Goal: Transaction & Acquisition: Download file/media

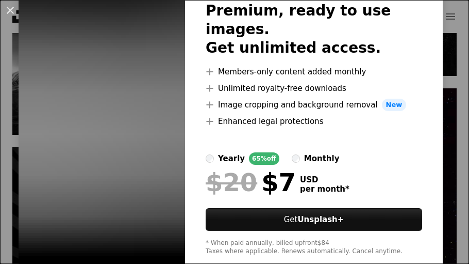
scroll to position [97, 0]
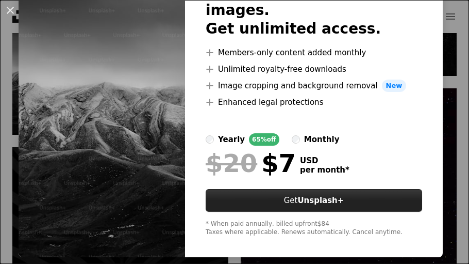
click at [311, 196] on strong "Unsplash+" at bounding box center [321, 200] width 46 height 9
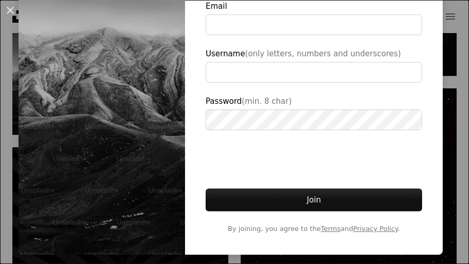
scroll to position [213, 0]
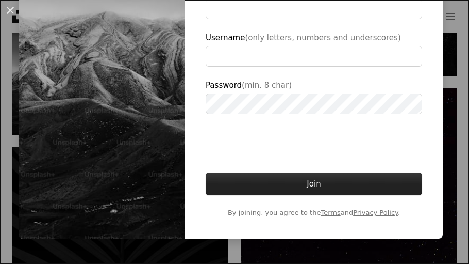
click at [309, 180] on button "Join" at bounding box center [314, 183] width 217 height 23
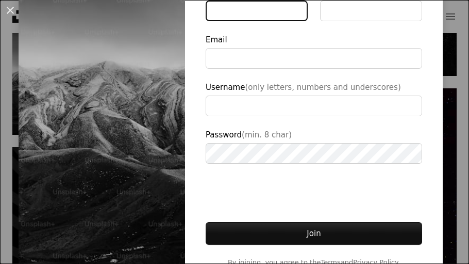
scroll to position [0, 0]
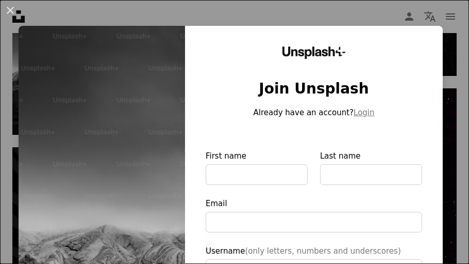
click at [256, 197] on label "Email" at bounding box center [314, 214] width 217 height 35
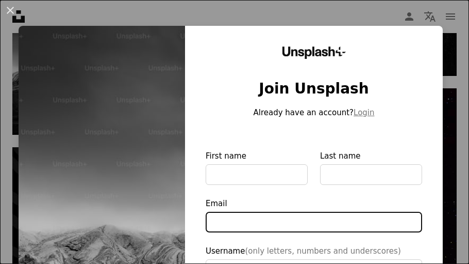
click at [256, 212] on input "Email" at bounding box center [314, 222] width 217 height 21
type input "**********"
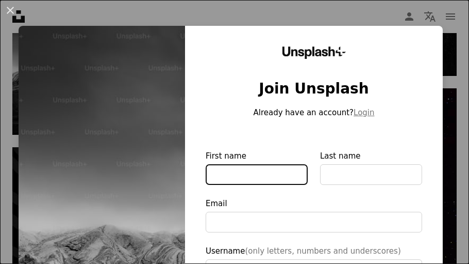
click at [249, 170] on input "First name" at bounding box center [257, 174] width 102 height 21
type input "****"
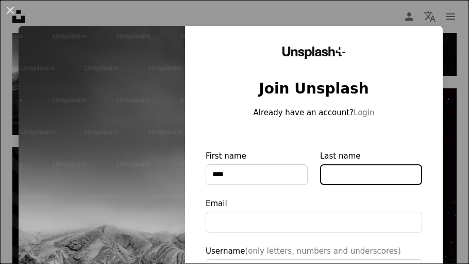
click at [361, 175] on input "Last name" at bounding box center [371, 174] width 102 height 21
type input "******"
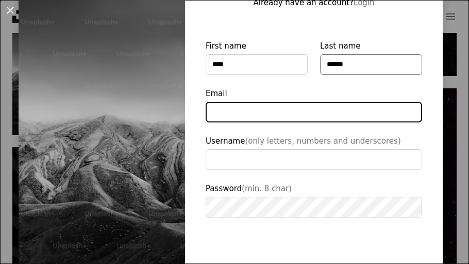
scroll to position [213, 0]
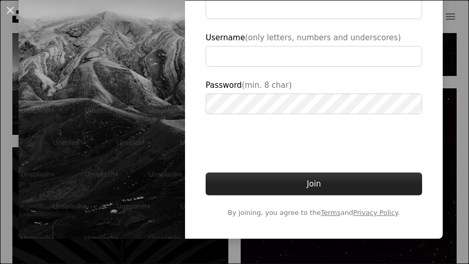
click at [326, 178] on button "Join" at bounding box center [314, 183] width 217 height 23
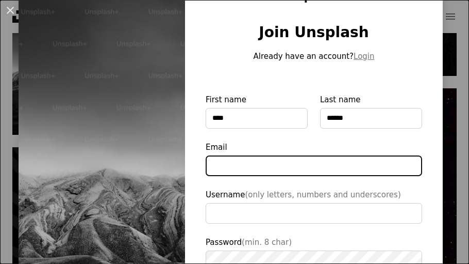
scroll to position [59, 0]
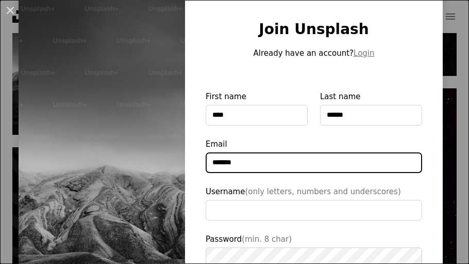
type input "*******"
type input "*"
click at [380, 161] on input "Email" at bounding box center [314, 162] width 217 height 21
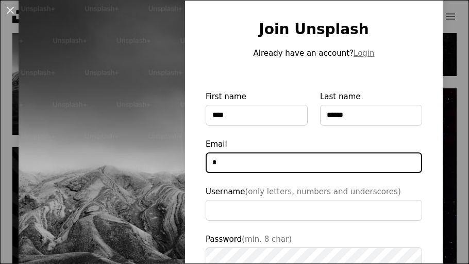
type input "*"
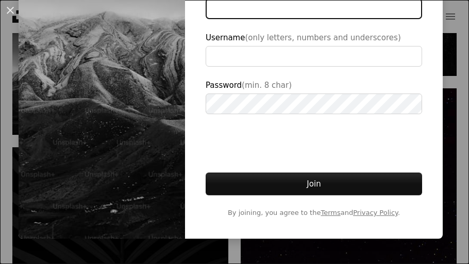
scroll to position [190, 0]
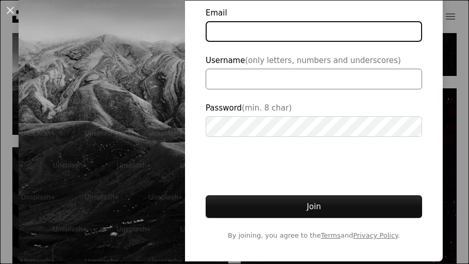
type input "**********"
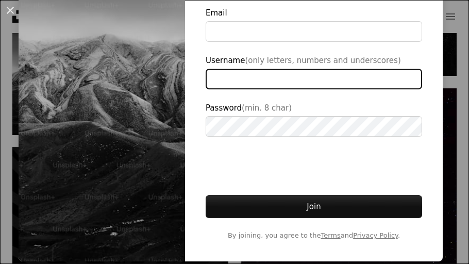
click at [276, 85] on input "Username (only letters, numbers and underscores)" at bounding box center [314, 79] width 217 height 21
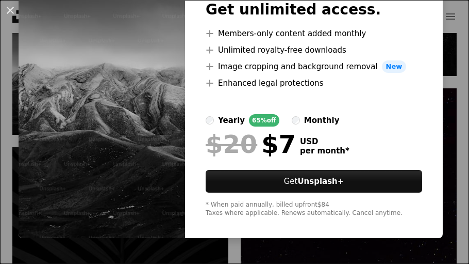
scroll to position [97, 0]
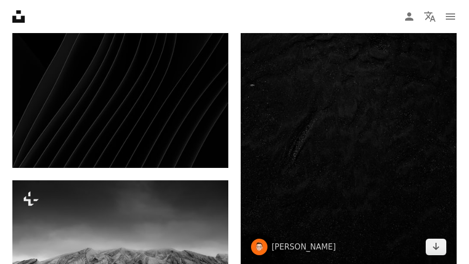
scroll to position [635, 0]
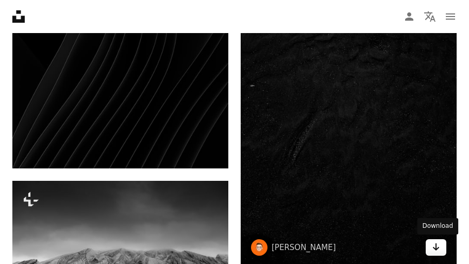
click at [440, 246] on icon "Arrow pointing down" at bounding box center [436, 246] width 8 height 12
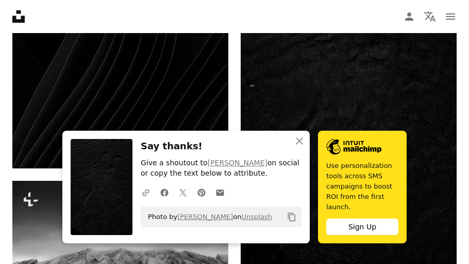
click at [17, 20] on icon at bounding box center [18, 16] width 12 height 12
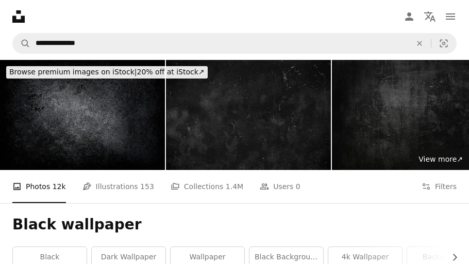
scroll to position [635, 0]
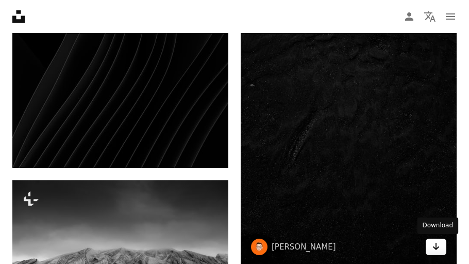
click at [437, 243] on icon "Arrow pointing down" at bounding box center [436, 246] width 8 height 12
